Goal: Task Accomplishment & Management: Manage account settings

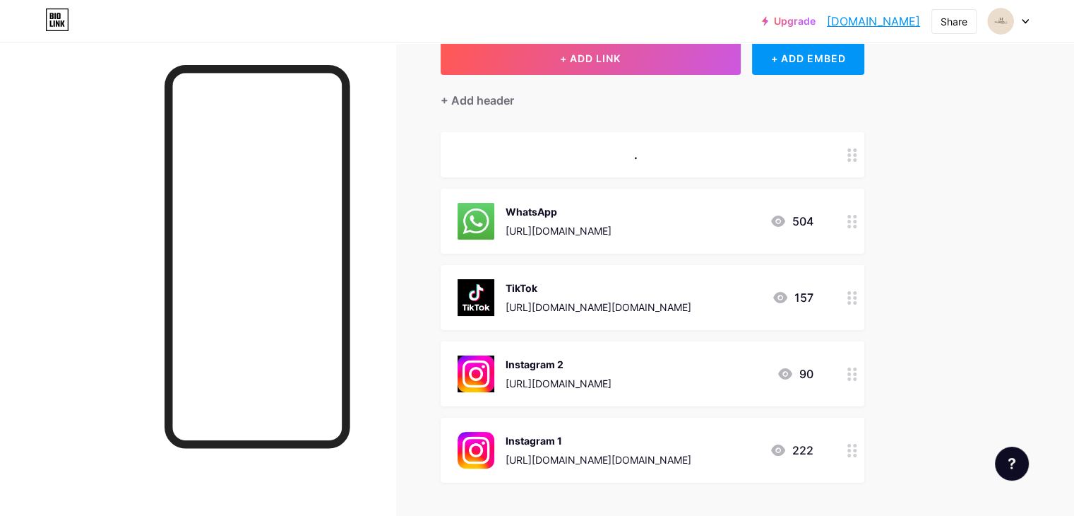
scroll to position [85, 0]
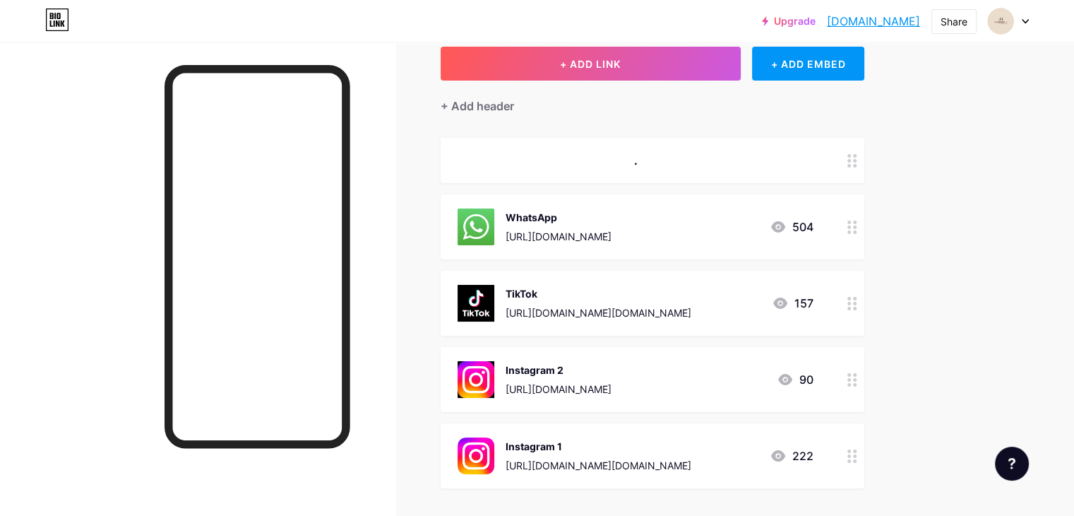
click at [612, 232] on div "[URL][DOMAIN_NAME]" at bounding box center [559, 236] width 106 height 15
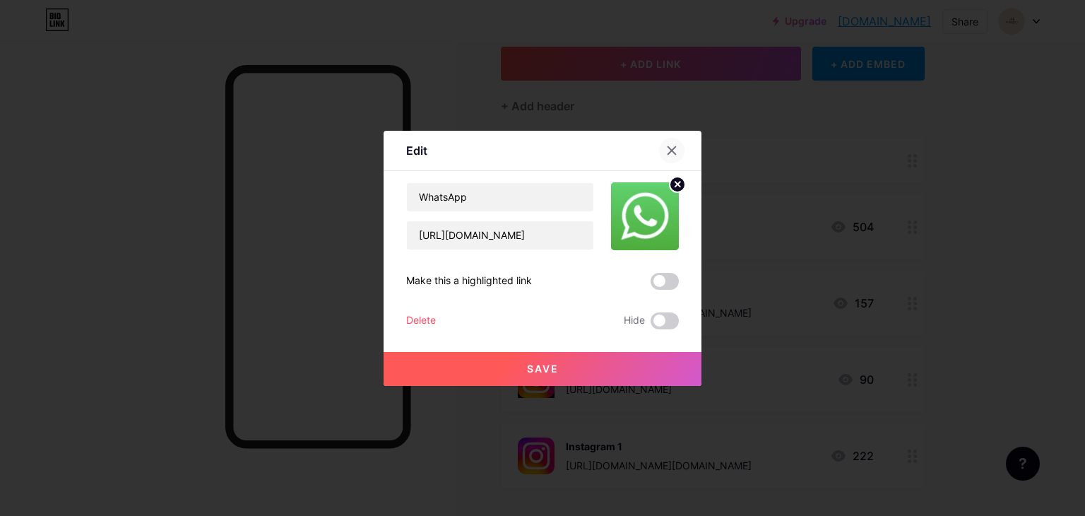
click at [679, 145] on div at bounding box center [671, 150] width 25 height 25
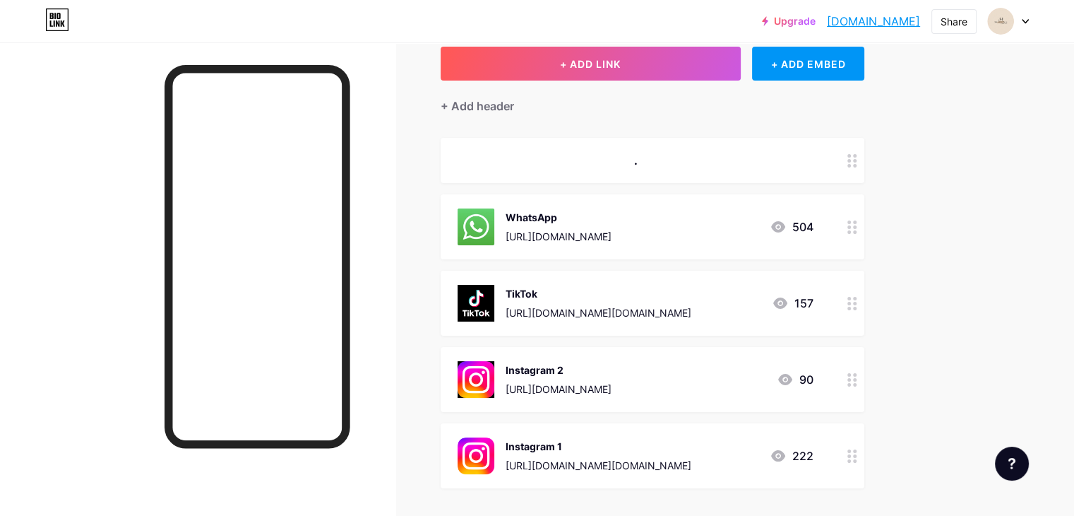
scroll to position [0, 0]
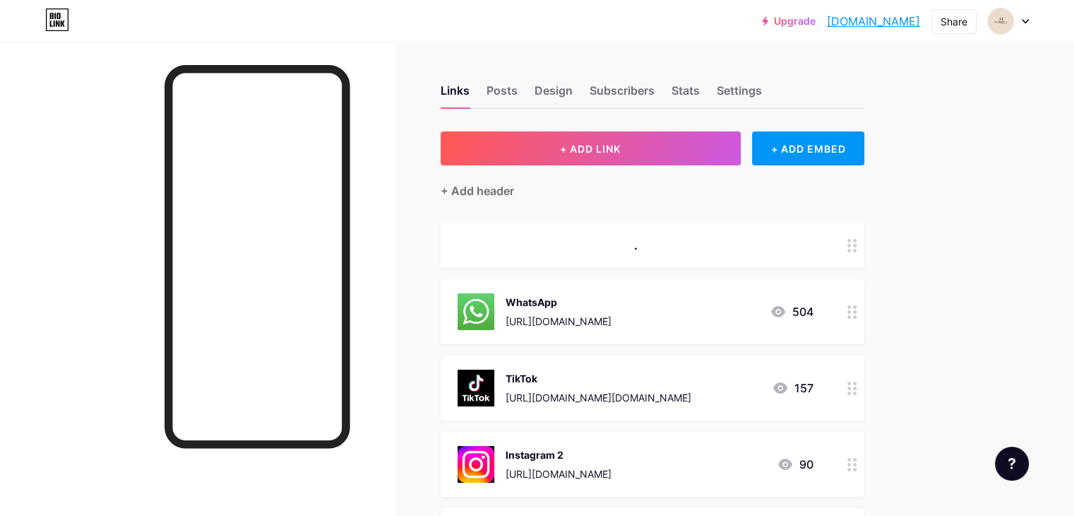
click at [770, 95] on div "Links Posts Design Subscribers Stats Settings" at bounding box center [653, 83] width 424 height 49
click at [1006, 20] on img at bounding box center [1001, 21] width 23 height 23
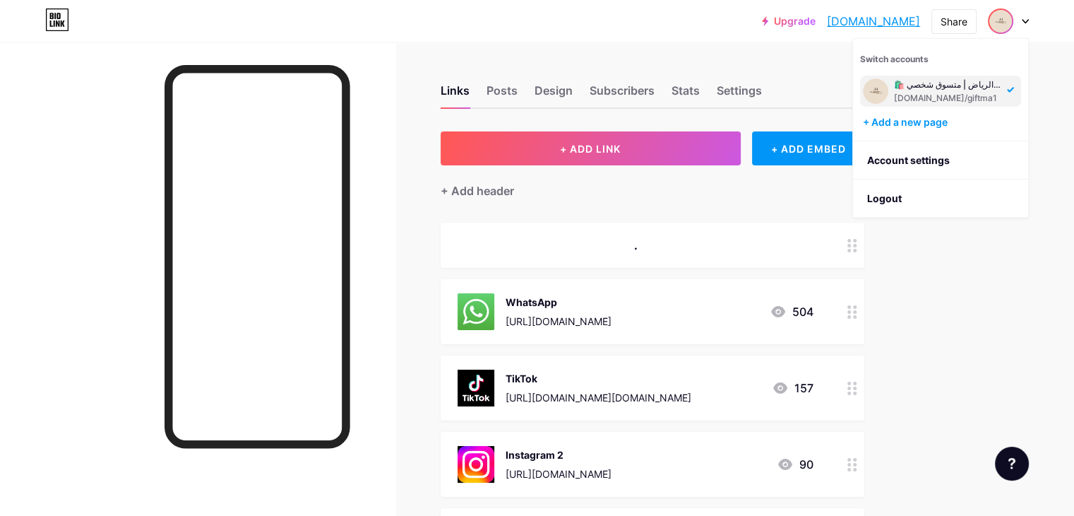
click at [922, 97] on div "[DOMAIN_NAME]/giftma1" at bounding box center [948, 98] width 109 height 11
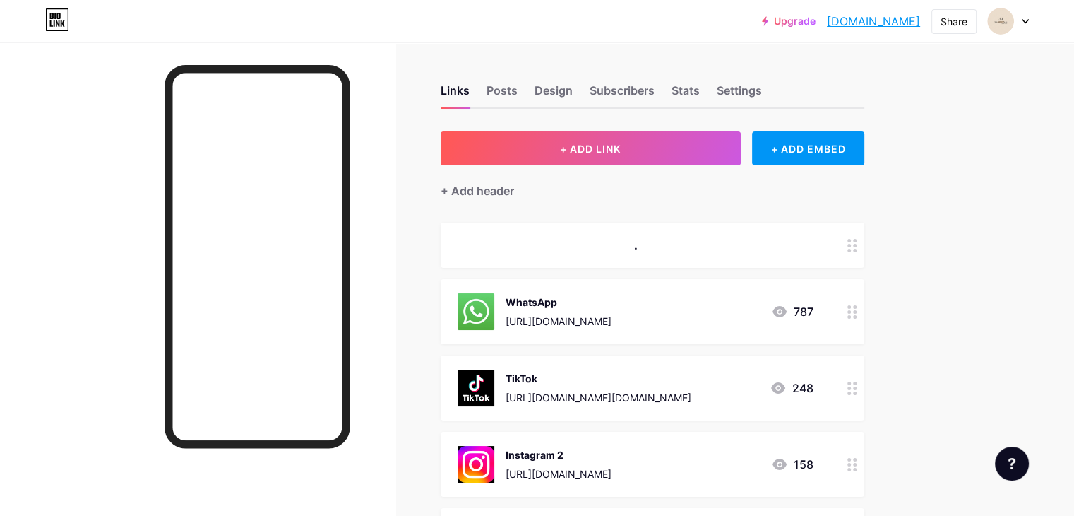
drag, startPoint x: 557, startPoint y: 319, endPoint x: 664, endPoint y: 309, distance: 107.1
click at [612, 309] on div "WhatsApp https://wa.me/966507772758" at bounding box center [559, 311] width 106 height 37
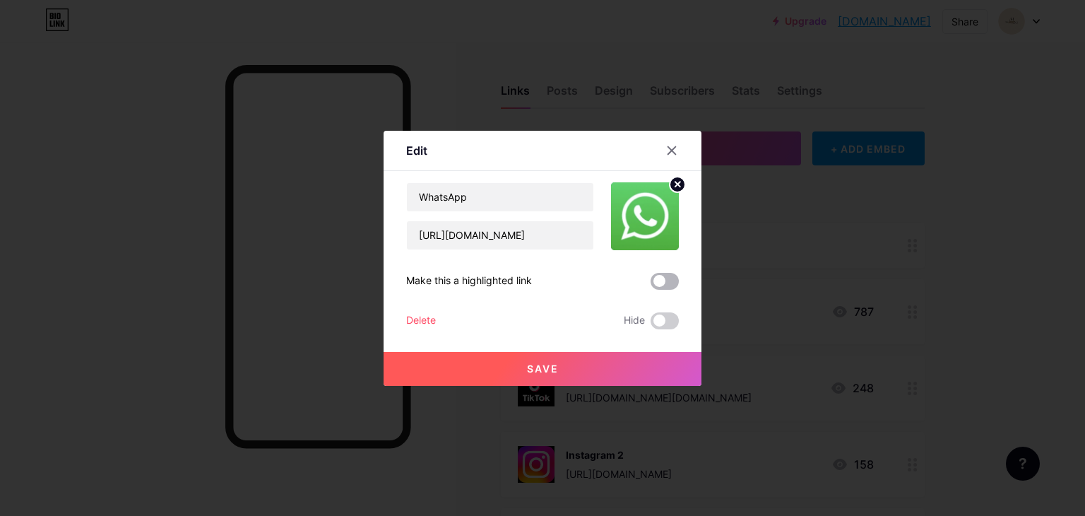
click at [654, 284] on span at bounding box center [665, 281] width 28 height 17
click at [651, 285] on input "checkbox" at bounding box center [651, 285] width 0 height 0
click at [766, 219] on div at bounding box center [542, 258] width 1085 height 516
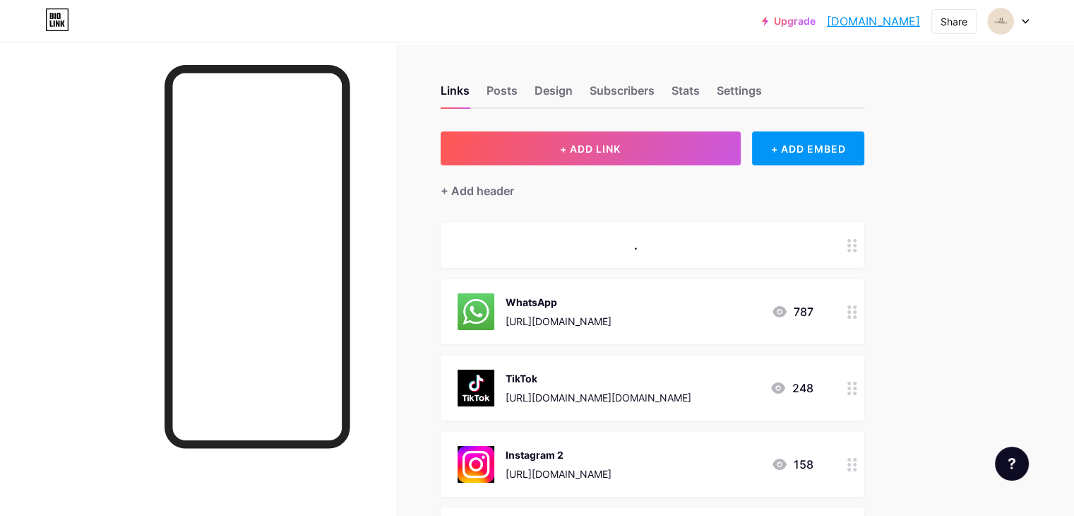
click at [612, 302] on div "WhatsApp" at bounding box center [559, 302] width 106 height 15
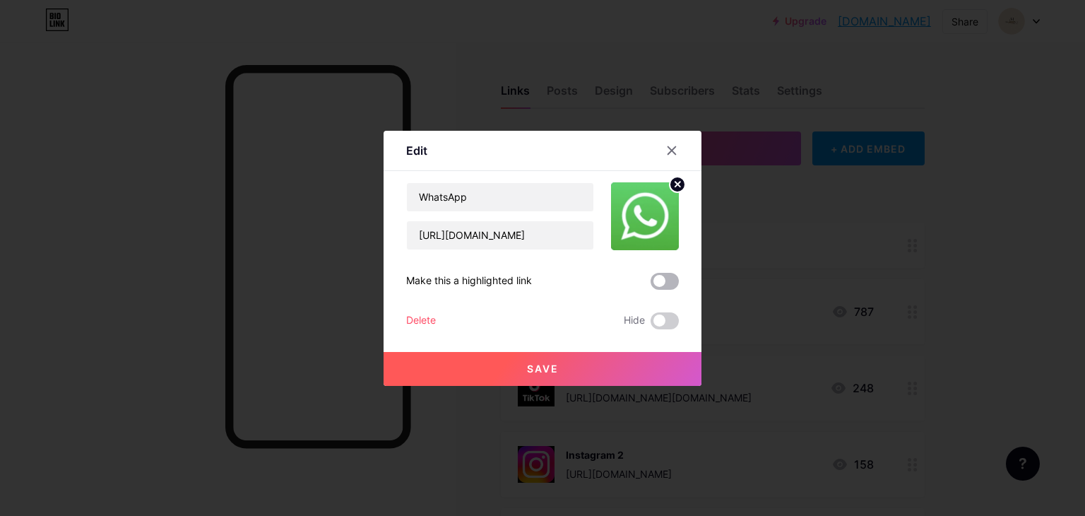
click at [666, 281] on span at bounding box center [665, 281] width 28 height 17
click at [651, 285] on input "checkbox" at bounding box center [651, 285] width 0 height 0
click at [583, 363] on button "Save" at bounding box center [543, 369] width 318 height 34
click at [501, 406] on div at bounding box center [542, 258] width 1085 height 516
